Goal: Obtain resource: Download file/media

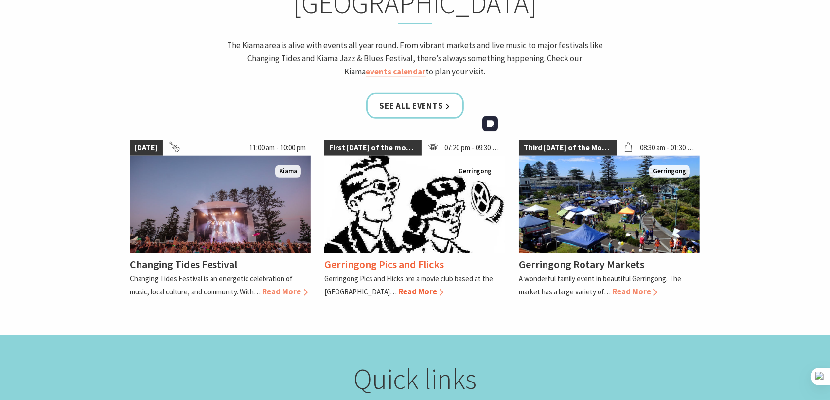
scroll to position [972, 0]
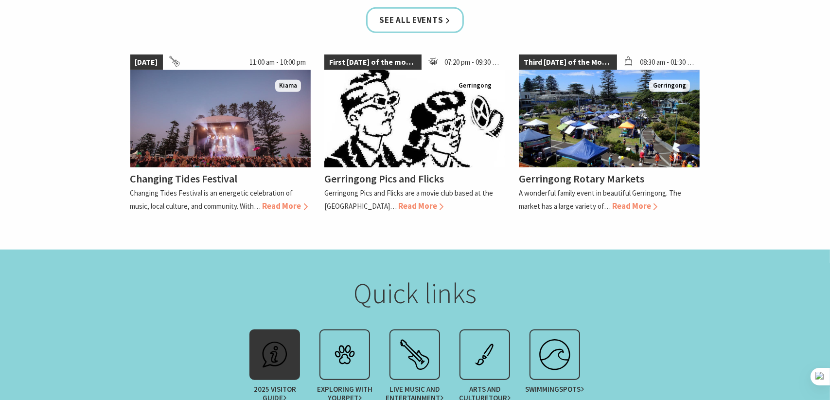
click at [281, 335] on img at bounding box center [274, 354] width 39 height 39
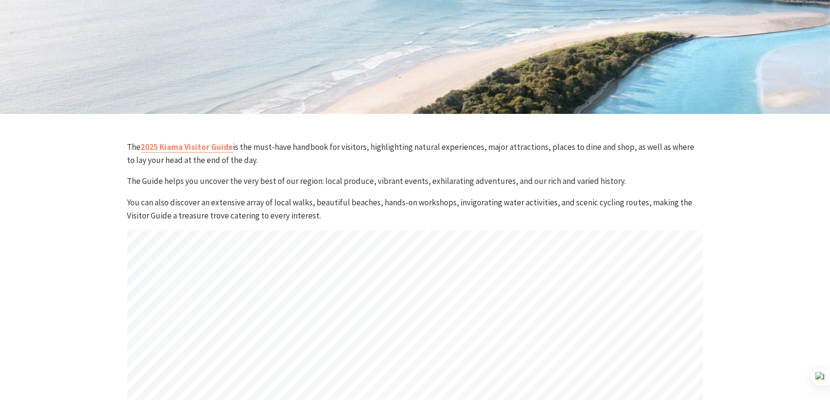
scroll to position [194, 0]
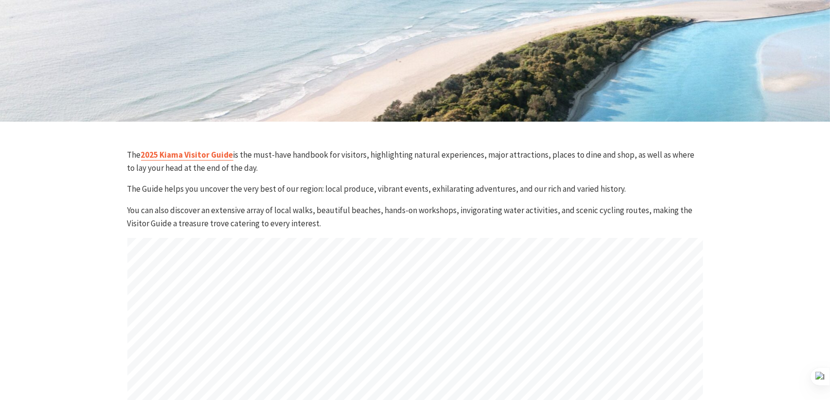
click at [201, 153] on link "2025 Kiama Visitor Guide" at bounding box center [187, 154] width 92 height 11
